Goal: Find specific page/section: Find specific page/section

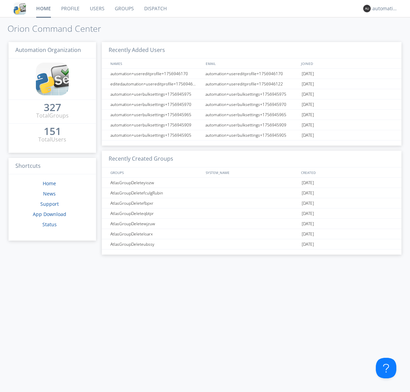
click at [155, 9] on link "Dispatch" at bounding box center [155, 8] width 33 height 17
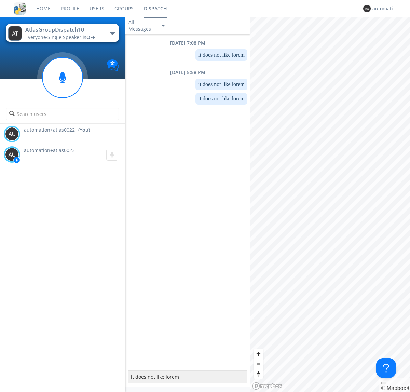
type textarea "it does not like lorem"
click at [383, 9] on div "automation+atlas0022" at bounding box center [386, 8] width 26 height 7
